Goal: Task Accomplishment & Management: Manage account settings

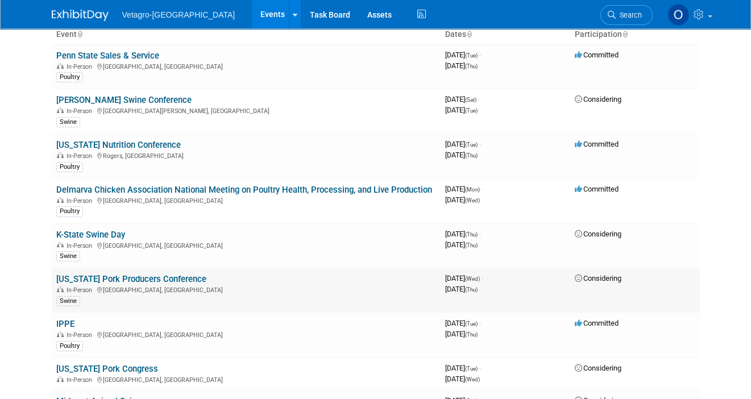
scroll to position [114, 0]
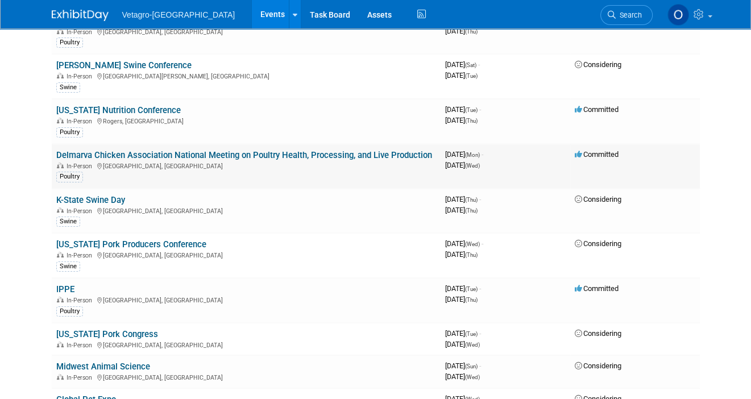
click at [125, 161] on div "In-Person Ocean City, MD" at bounding box center [246, 165] width 380 height 9
click at [181, 155] on link "Delmarva Chicken Association National Meeting on Poultry Health, Processing, an…" at bounding box center [244, 155] width 376 height 10
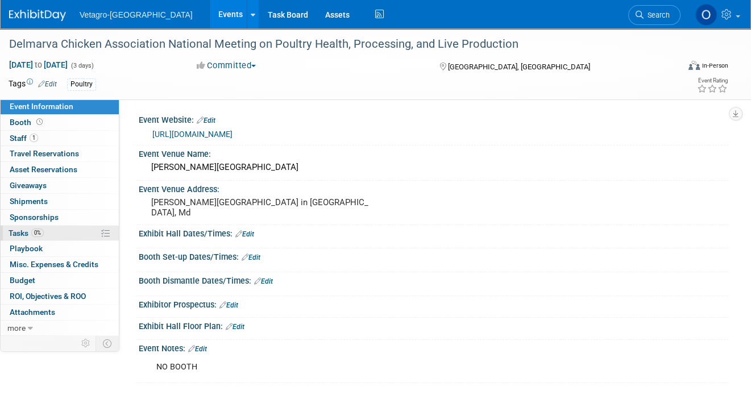
click at [15, 229] on span "Tasks 0%" at bounding box center [26, 233] width 35 height 9
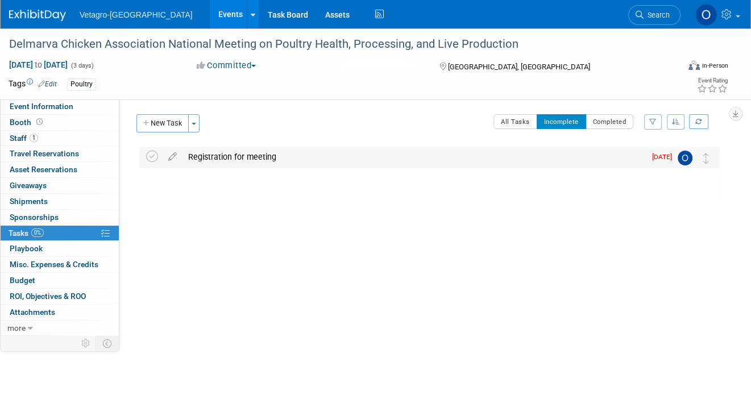
click at [265, 159] on div "Registration for meeting" at bounding box center [414, 156] width 463 height 19
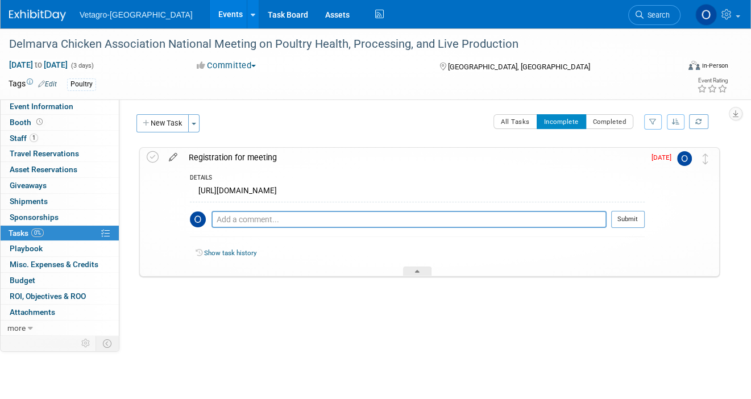
click at [173, 157] on icon at bounding box center [173, 155] width 20 height 14
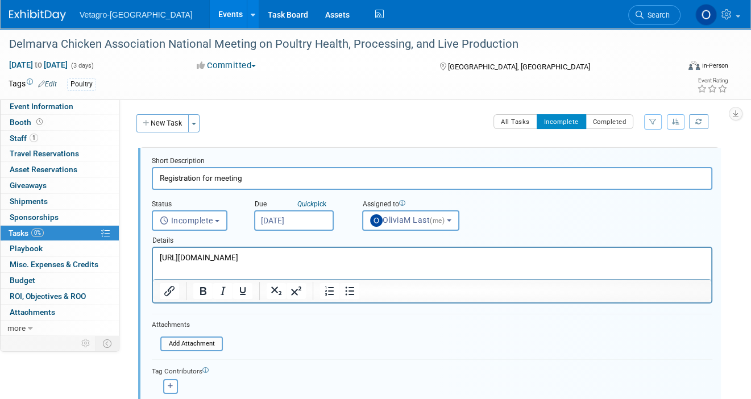
click at [300, 217] on input "Aug 25, 2025" at bounding box center [294, 220] width 80 height 20
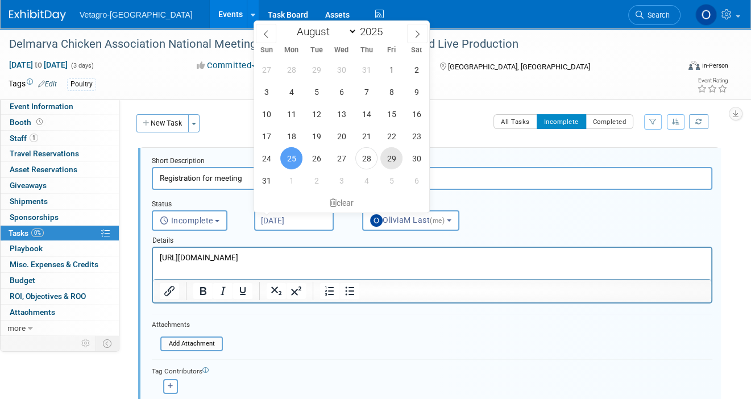
click at [390, 158] on span "29" at bounding box center [391, 158] width 22 height 22
type input "Aug 29, 2025"
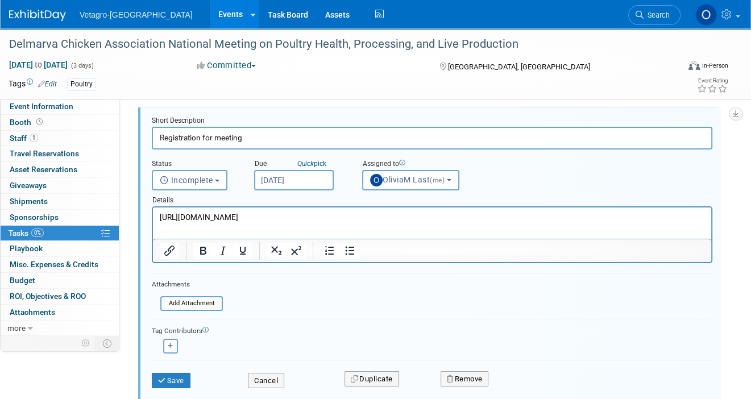
scroll to position [112, 0]
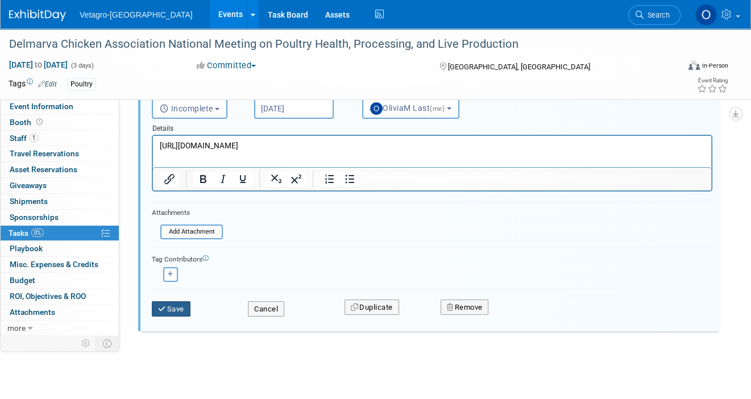
click at [174, 307] on button "Save" at bounding box center [171, 309] width 39 height 16
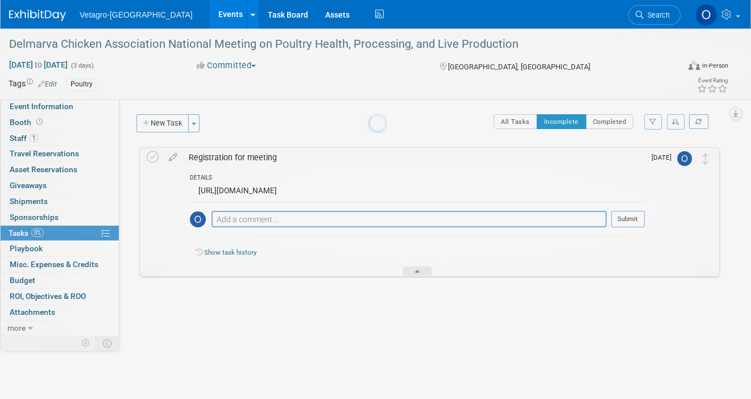
scroll to position [0, 0]
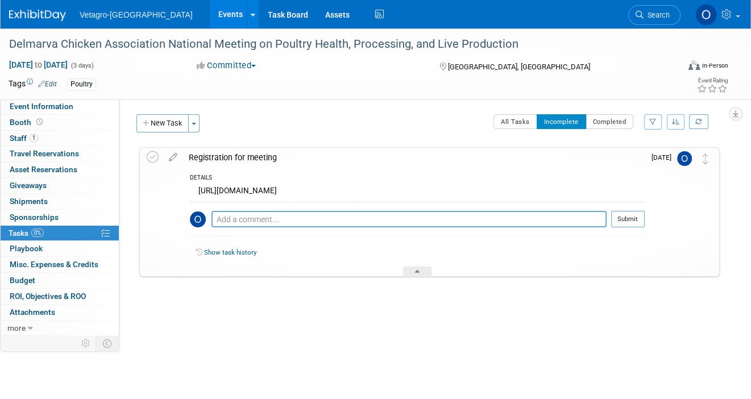
click at [210, 16] on link "Events" at bounding box center [231, 14] width 42 height 28
